Goal: Navigation & Orientation: Go to known website

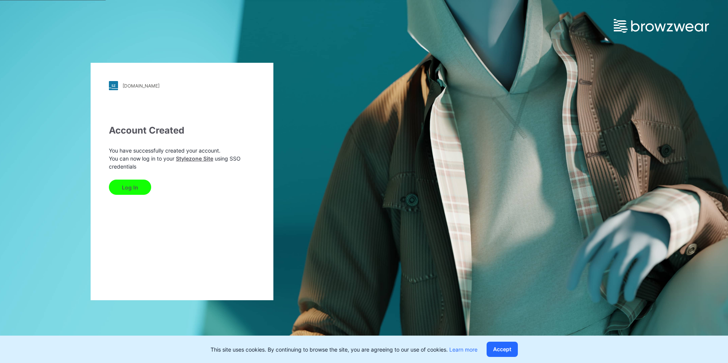
click at [137, 187] on button "Log In" at bounding box center [130, 187] width 42 height 15
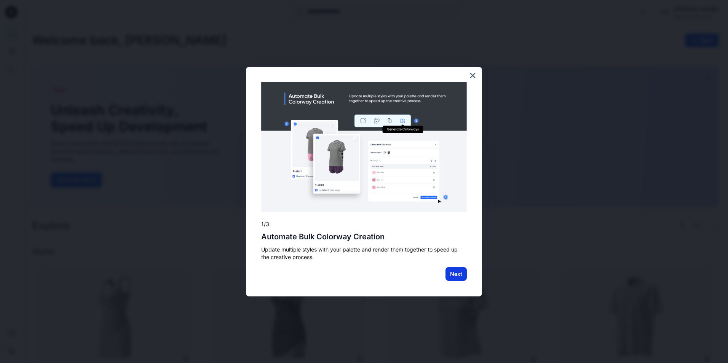
click at [457, 278] on button "Next" at bounding box center [456, 274] width 21 height 14
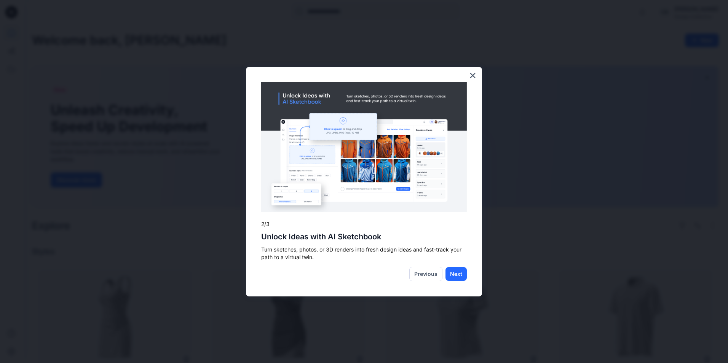
click at [453, 191] on img at bounding box center [364, 147] width 206 height 131
click at [475, 70] on button "×" at bounding box center [472, 75] width 7 height 12
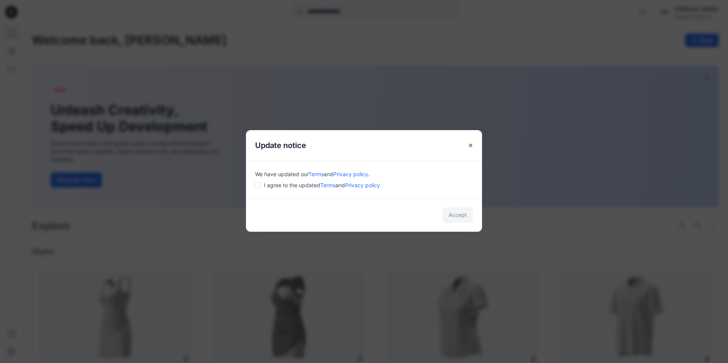
click at [262, 184] on div "I agree to the updated Terms and Privacy policy" at bounding box center [364, 185] width 218 height 8
click at [468, 218] on button "Accept" at bounding box center [458, 215] width 30 height 15
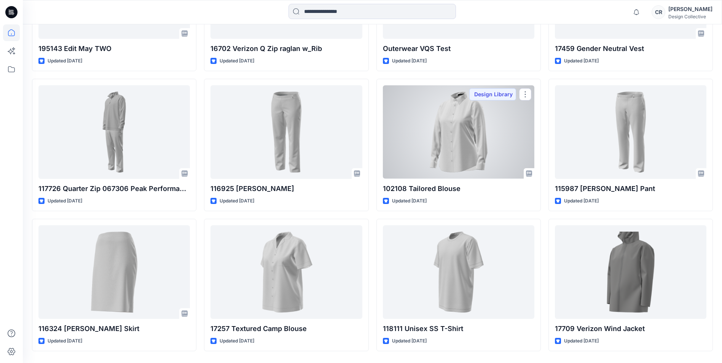
scroll to position [2871, 0]
